Goal: Find specific page/section

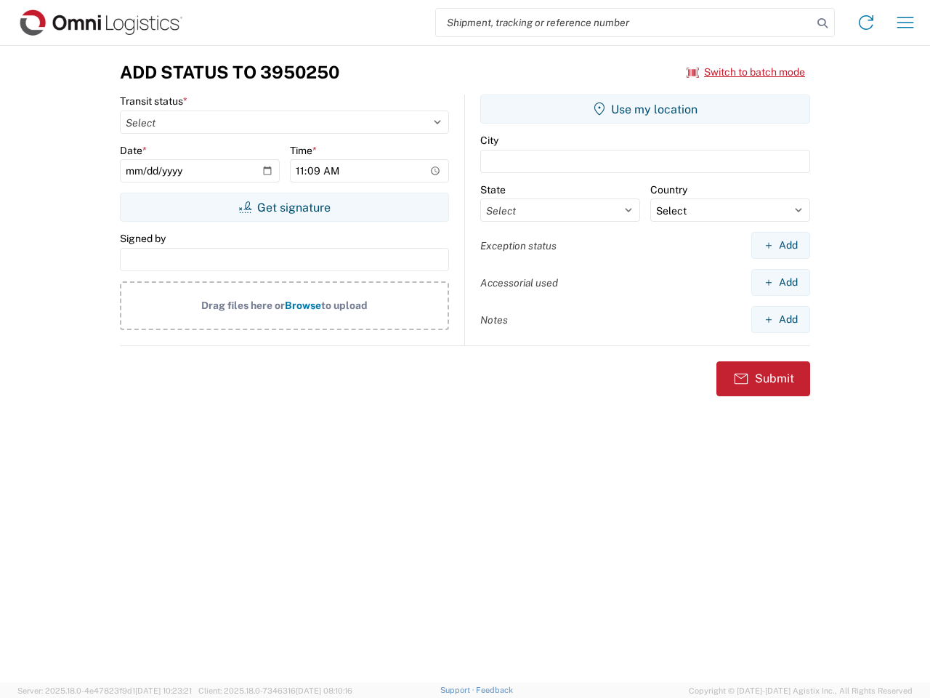
click at [624, 23] on input "search" at bounding box center [624, 23] width 376 height 28
click at [823, 23] on icon at bounding box center [822, 23] width 20 height 20
click at [866, 23] on icon at bounding box center [866, 22] width 23 height 23
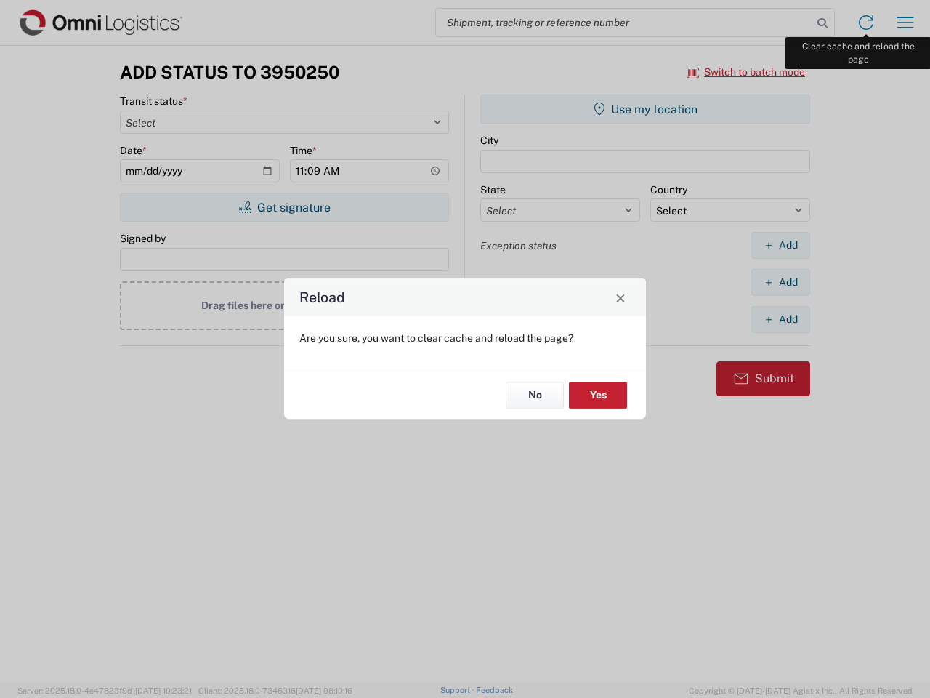
click at [906, 23] on div "Reload Are you sure, you want to clear cache and reload the page? No Yes" at bounding box center [465, 349] width 930 height 698
click at [746, 72] on div "Reload Are you sure, you want to clear cache and reload the page? No Yes" at bounding box center [465, 349] width 930 height 698
click at [284, 207] on div "Reload Are you sure, you want to clear cache and reload the page? No Yes" at bounding box center [465, 349] width 930 height 698
click at [645, 109] on div "Reload Are you sure, you want to clear cache and reload the page? No Yes" at bounding box center [465, 349] width 930 height 698
click at [781, 245] on div "Reload Are you sure, you want to clear cache and reload the page? No Yes" at bounding box center [465, 349] width 930 height 698
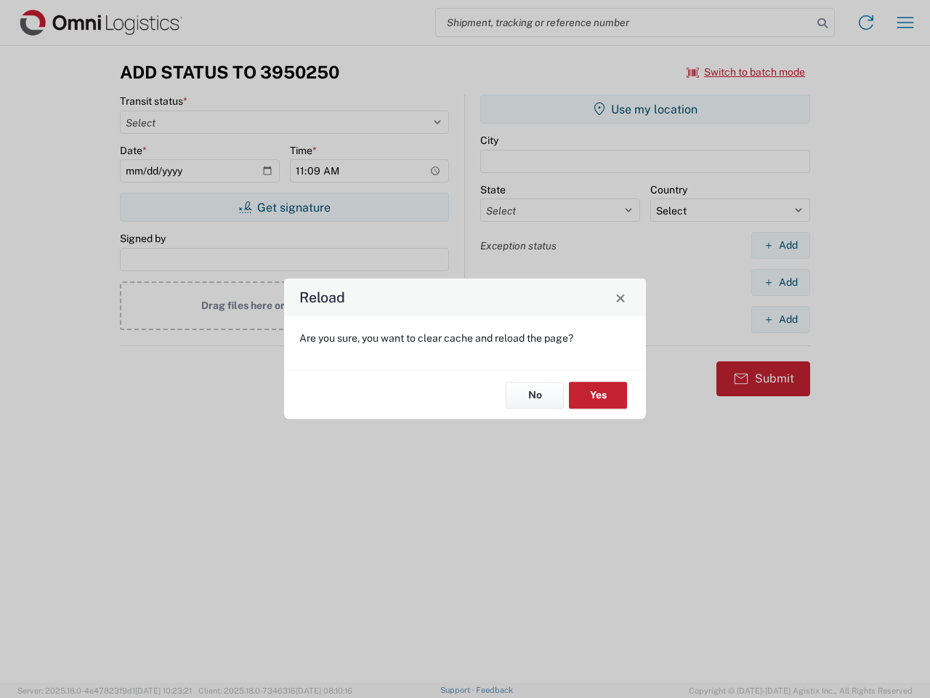
click at [781, 282] on div "Reload Are you sure, you want to clear cache and reload the page? No Yes" at bounding box center [465, 349] width 930 height 698
click at [781, 319] on div "Reload Are you sure, you want to clear cache and reload the page? No Yes" at bounding box center [465, 349] width 930 height 698
